Goal: Task Accomplishment & Management: Use online tool/utility

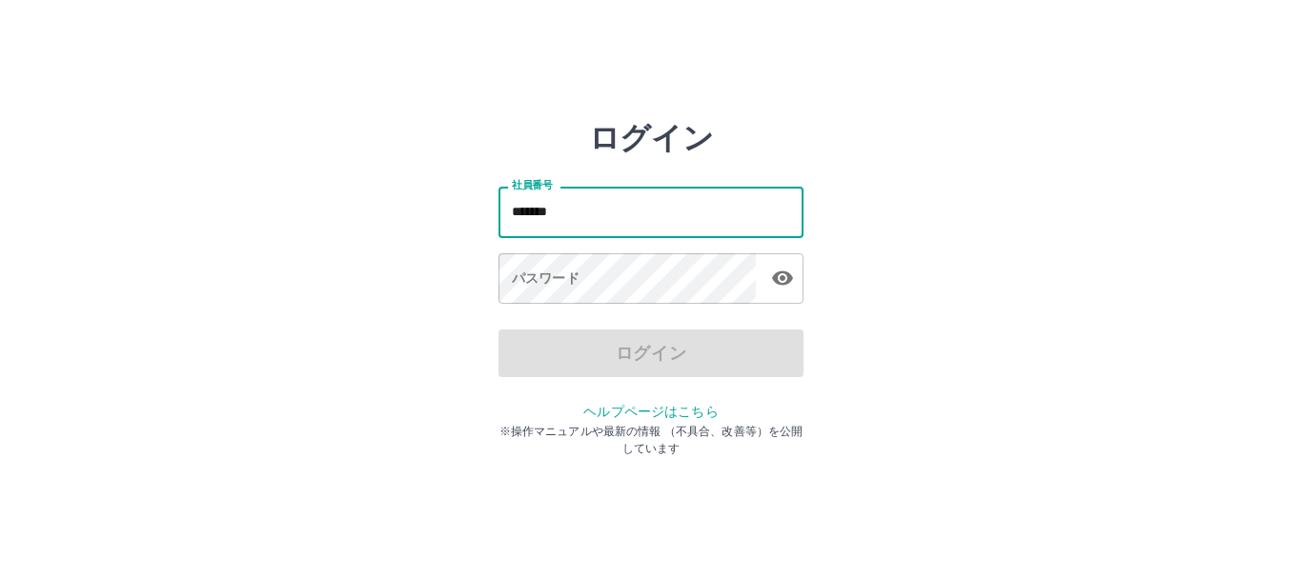
type input "*******"
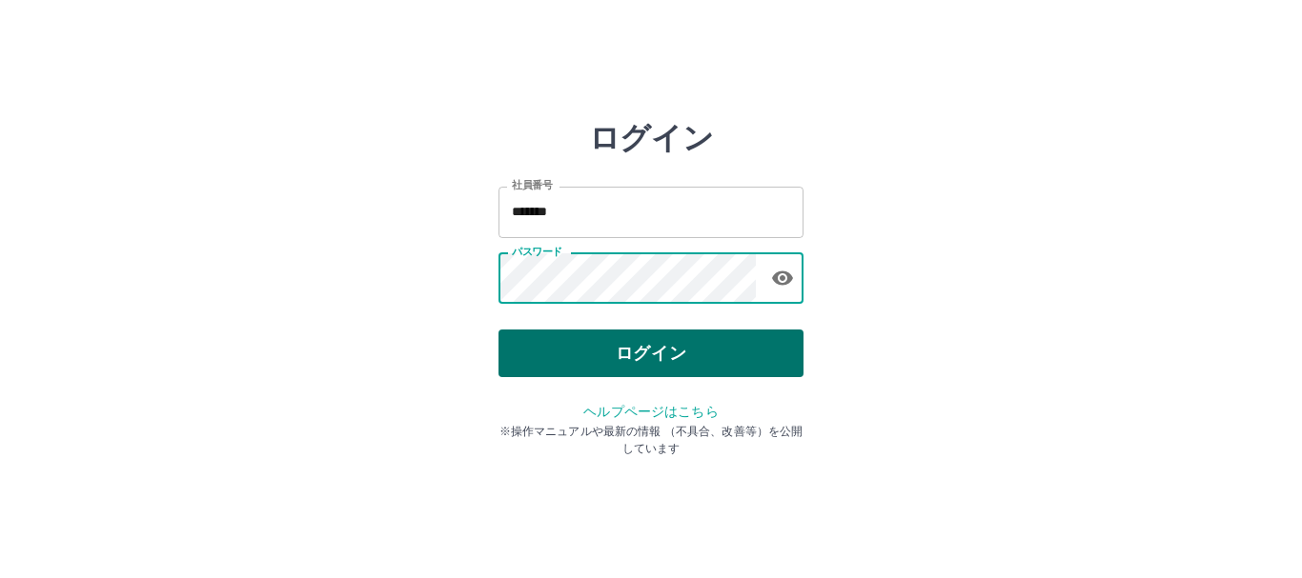
click at [683, 366] on button "ログイン" at bounding box center [650, 354] width 305 height 48
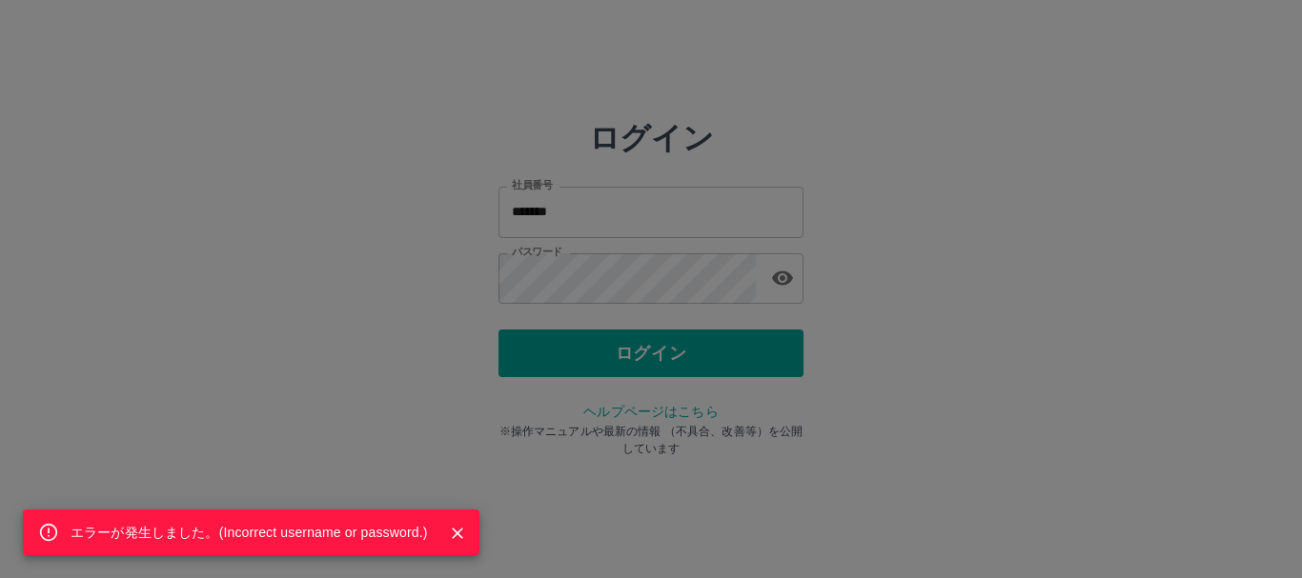
click at [788, 282] on div "エラーが発生しました。( Incorrect username or password. )" at bounding box center [651, 289] width 1302 height 578
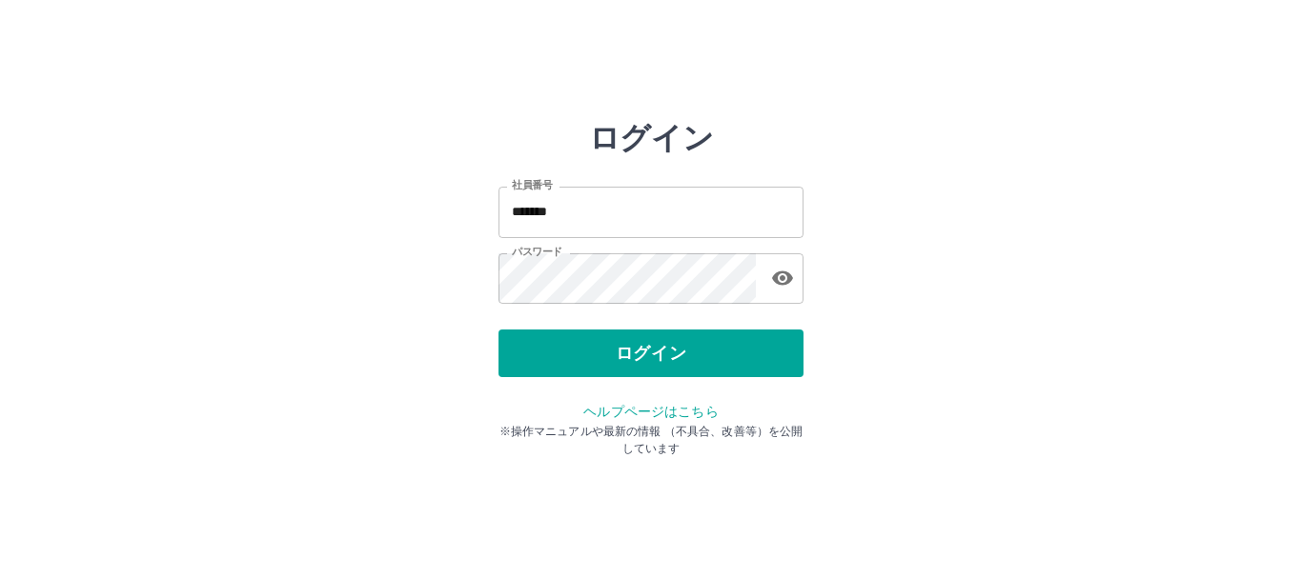
click at [791, 280] on icon "button" at bounding box center [782, 279] width 21 height 14
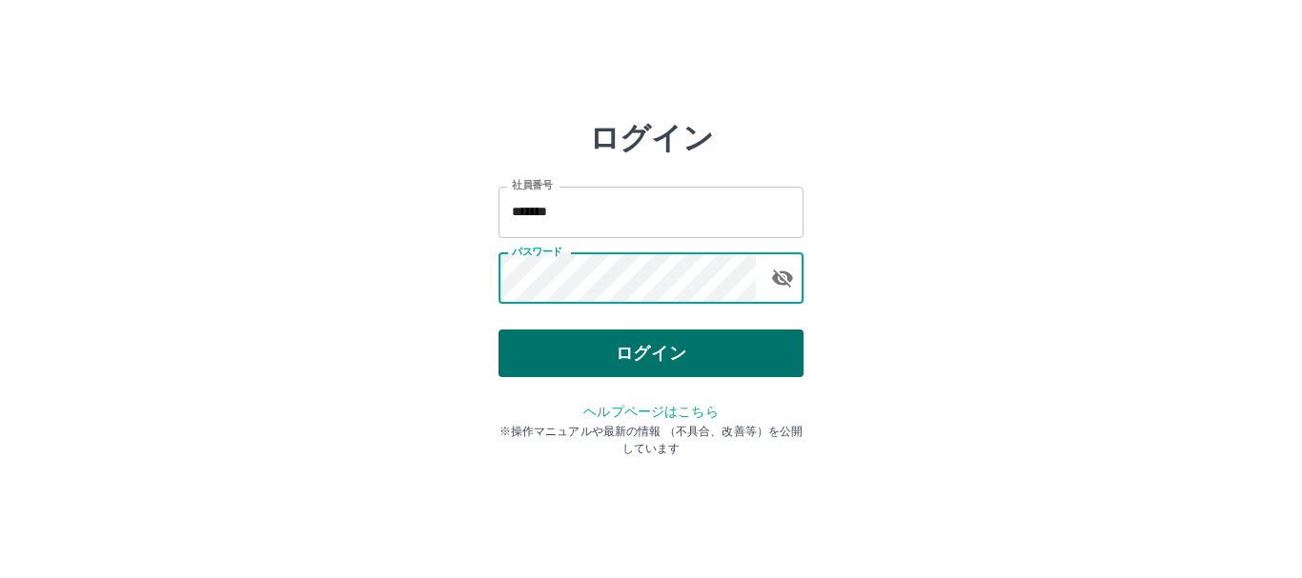
click at [765, 346] on button "ログイン" at bounding box center [650, 354] width 305 height 48
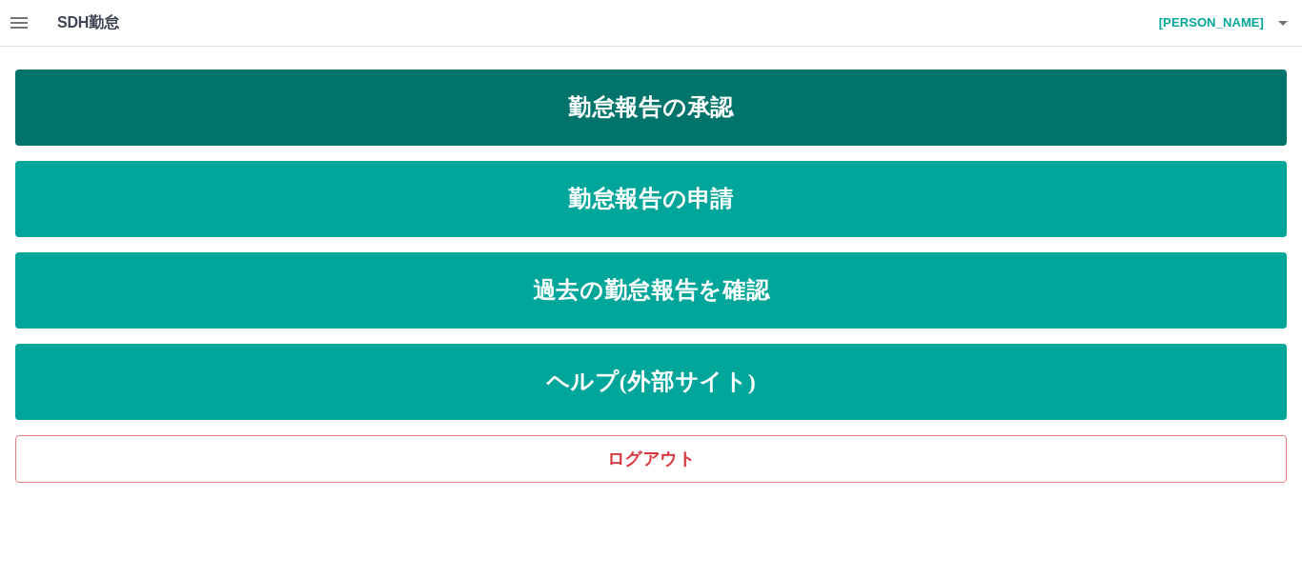
click at [693, 108] on link "勤怠報告の承認" at bounding box center [650, 108] width 1271 height 76
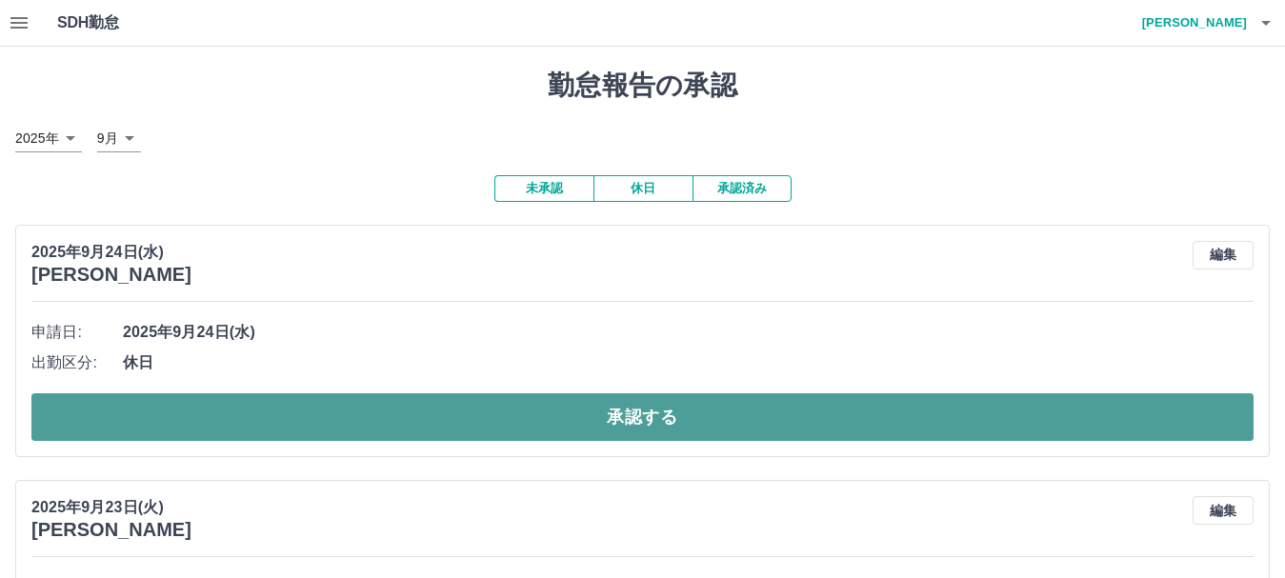
click at [638, 417] on button "承認する" at bounding box center [642, 418] width 1223 height 48
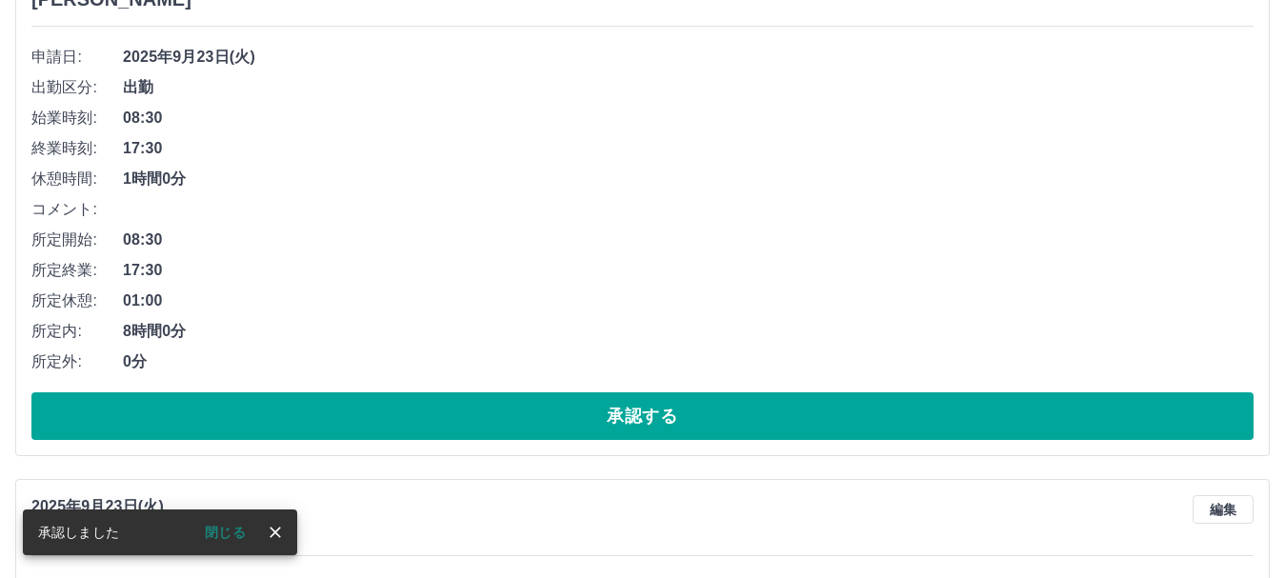
scroll to position [381, 0]
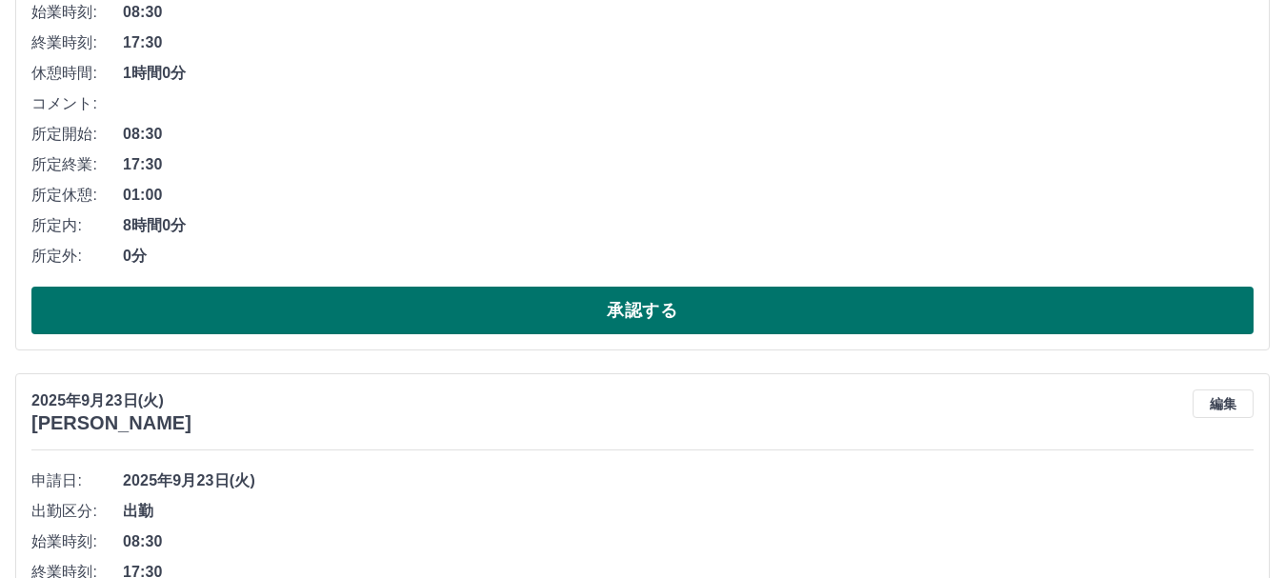
click at [660, 302] on button "承認する" at bounding box center [642, 311] width 1223 height 48
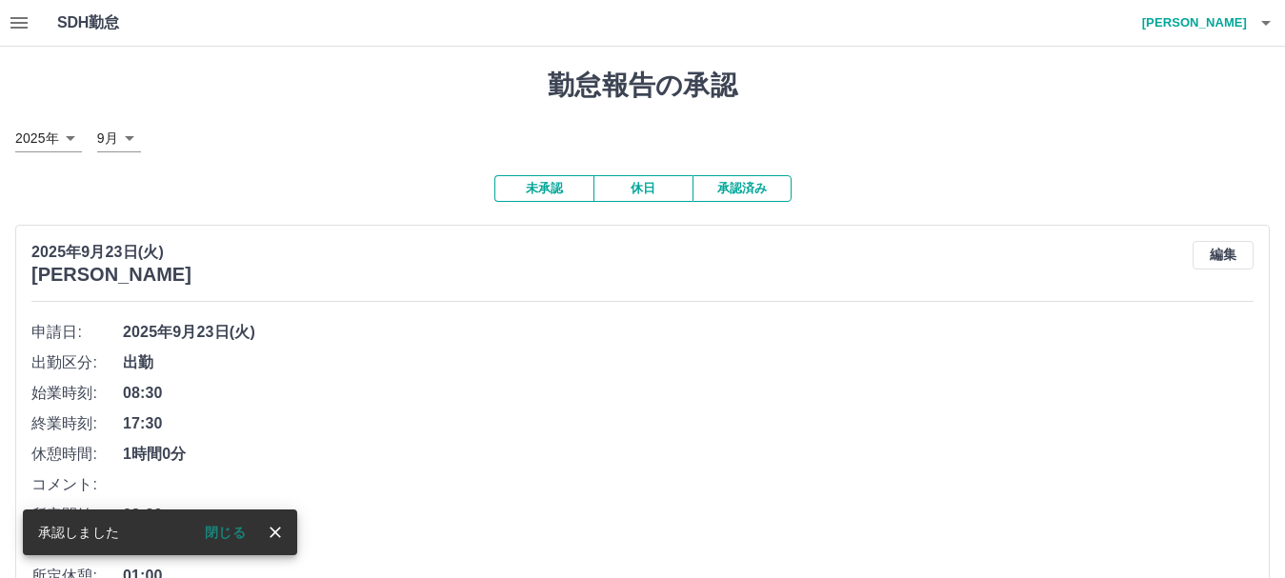
scroll to position [286, 0]
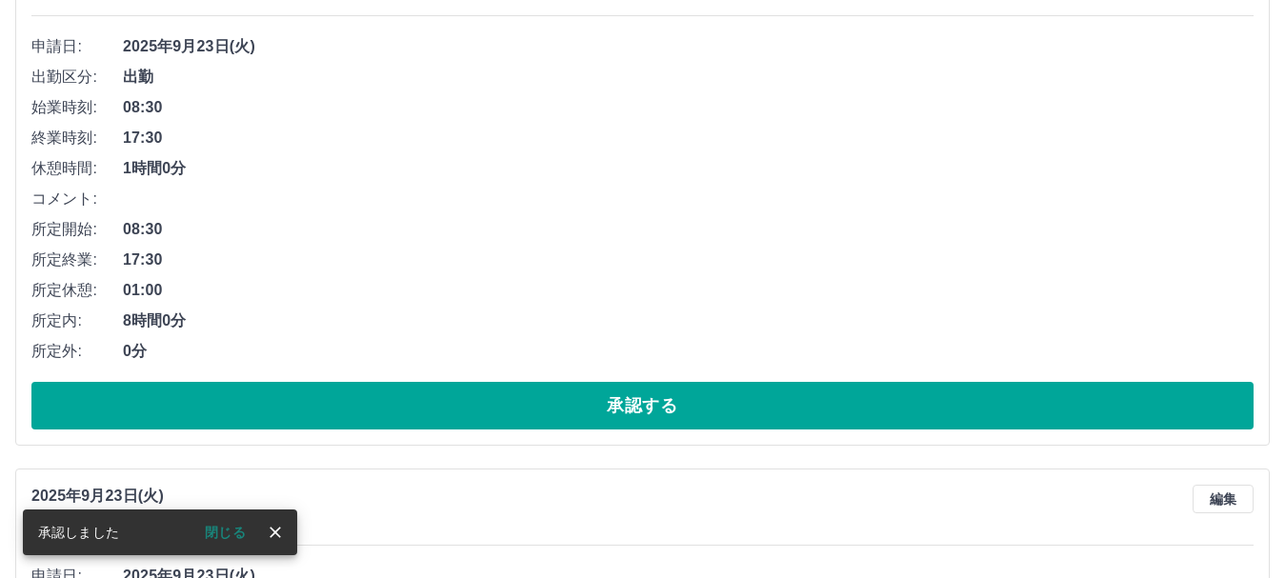
click at [681, 405] on button "承認する" at bounding box center [642, 406] width 1223 height 48
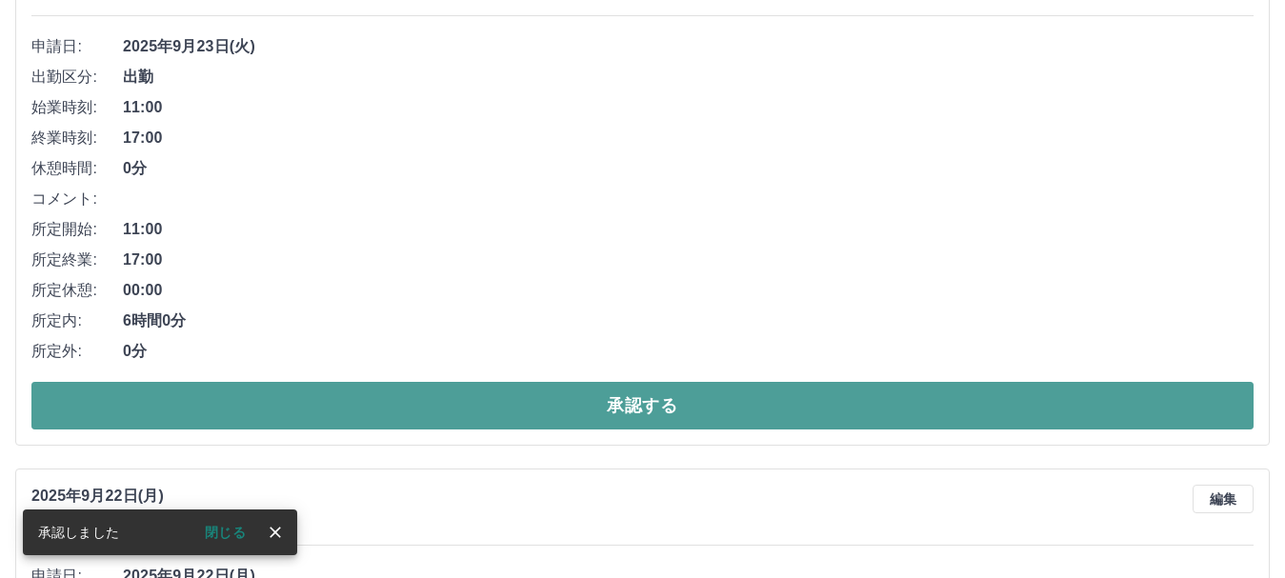
click at [694, 399] on button "承認する" at bounding box center [642, 406] width 1223 height 48
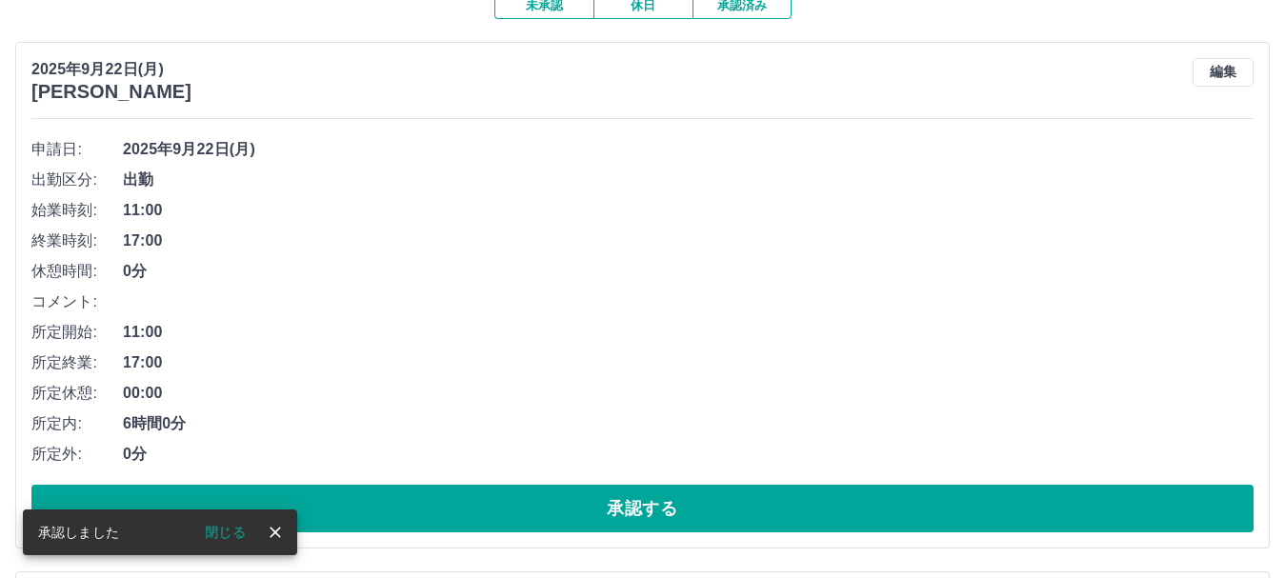
scroll to position [191, 0]
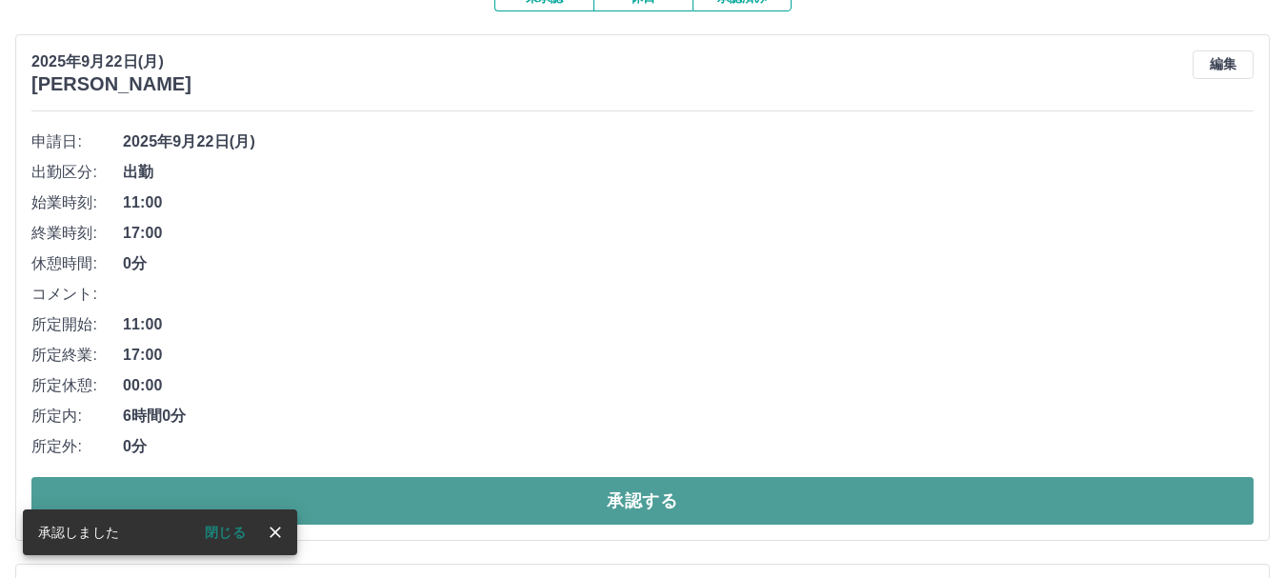
click at [694, 496] on button "承認する" at bounding box center [642, 501] width 1223 height 48
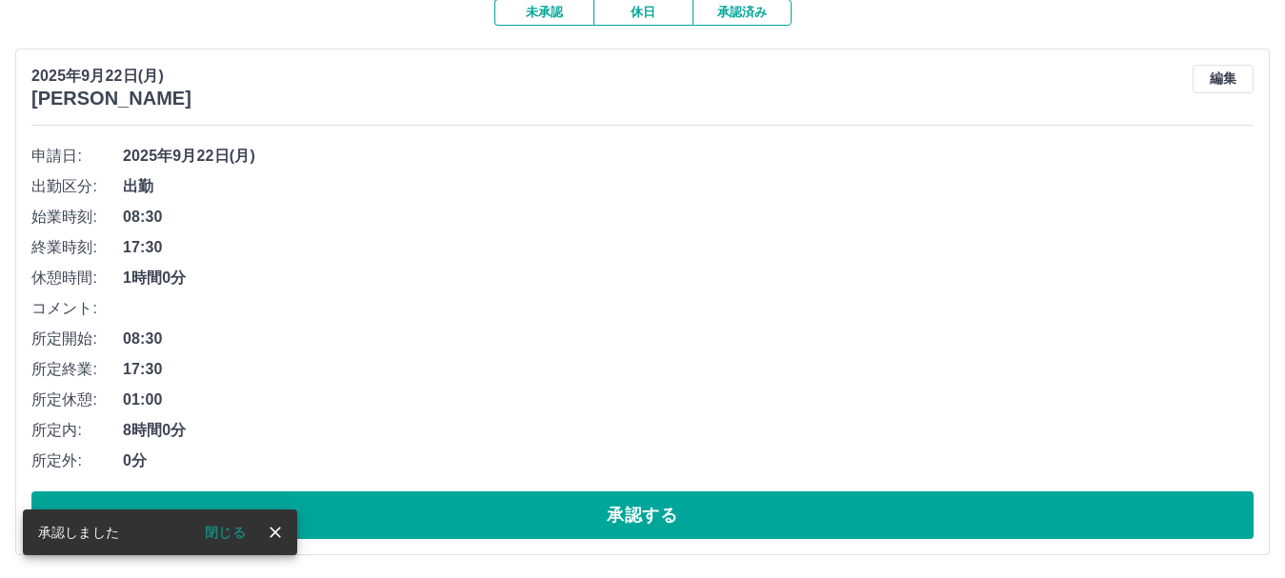
scroll to position [178, 0]
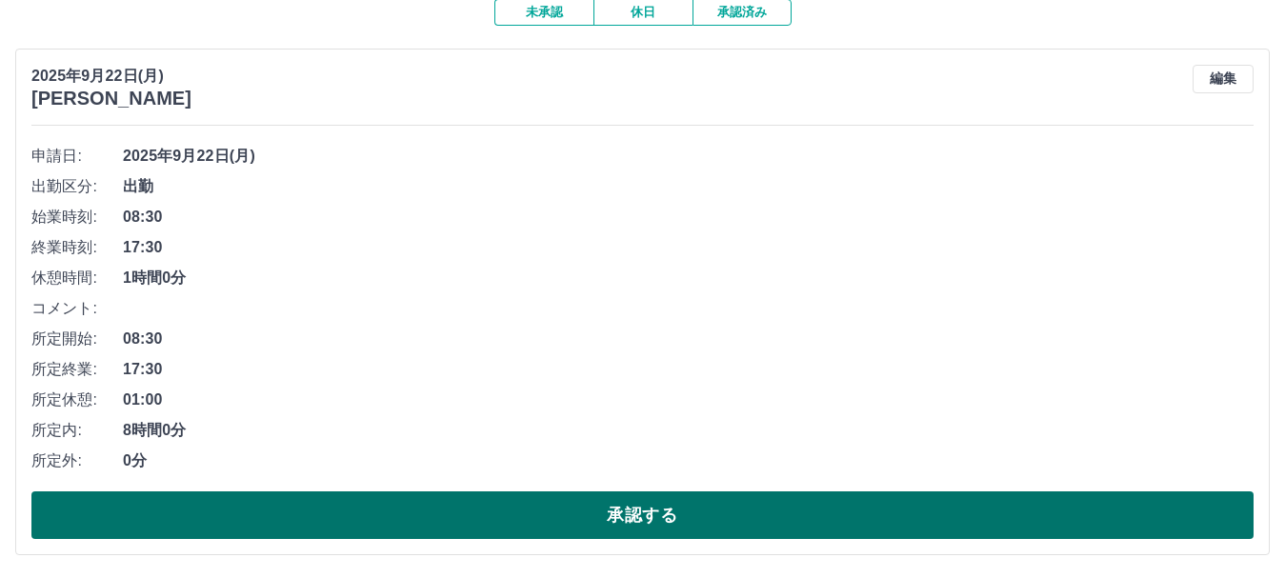
click at [702, 508] on button "承認する" at bounding box center [642, 516] width 1223 height 48
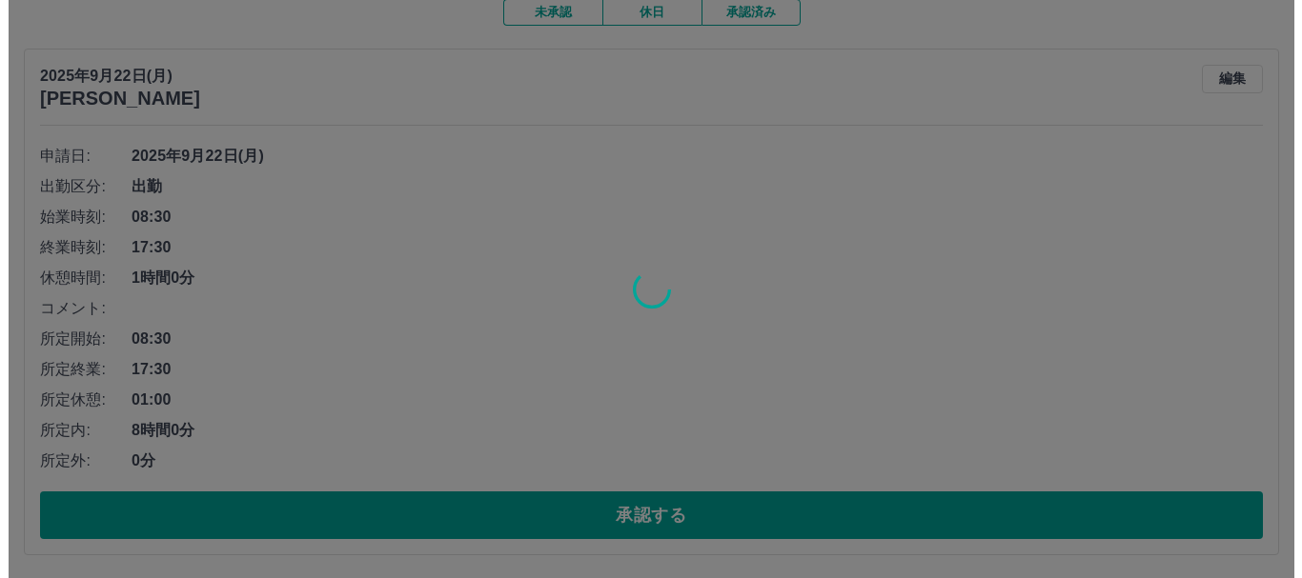
scroll to position [0, 0]
